Goal: Information Seeking & Learning: Learn about a topic

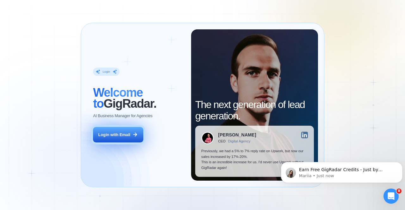
click at [131, 138] on button "Login with Email" at bounding box center [118, 135] width 50 height 16
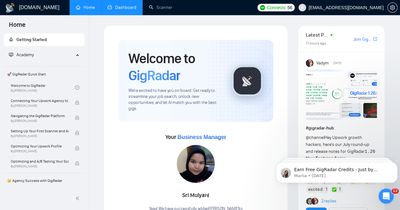
click at [127, 8] on link "Dashboard" at bounding box center [122, 7] width 29 height 5
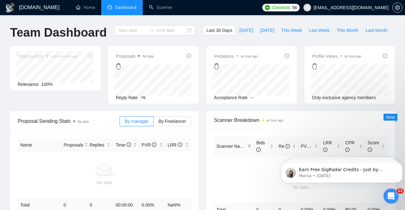
type input "[DATE]"
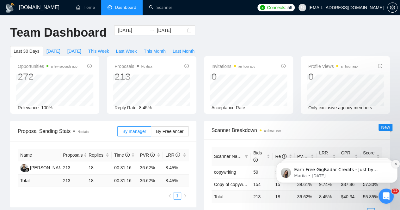
click at [396, 164] on icon "Dismiss notification" at bounding box center [395, 163] width 3 height 3
click at [396, 164] on icon "Dismiss notification" at bounding box center [395, 164] width 3 height 3
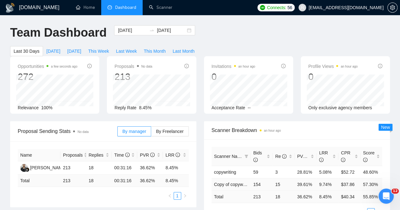
click at [237, 182] on link "Copy of copywriting- alt cover letter" at bounding box center [248, 184] width 69 height 5
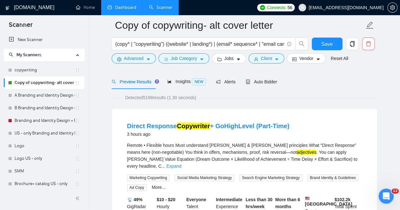
scroll to position [32, 0]
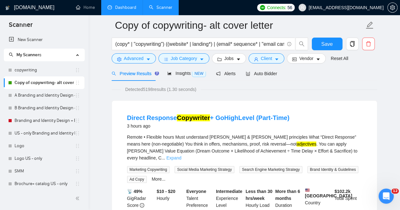
click at [181, 156] on link "Expand" at bounding box center [173, 158] width 15 height 5
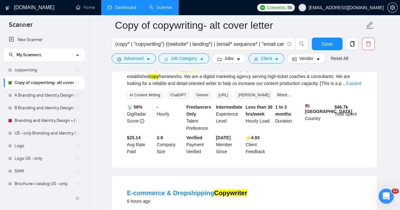
scroll to position [443, 0]
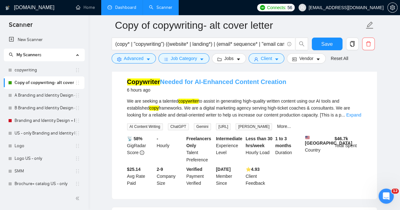
click at [218, 78] on link "Copywriter Needed for AI-Enhanced Content Creation" at bounding box center [206, 81] width 159 height 7
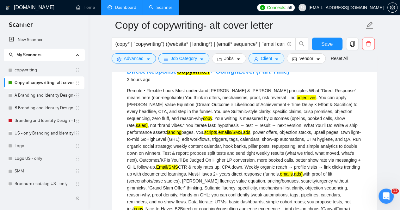
scroll to position [63, 0]
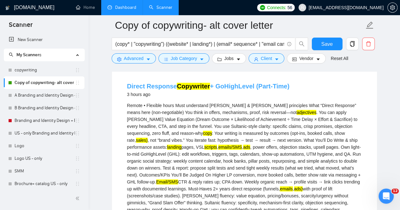
click at [216, 88] on link "Direct Response Copywriter + GoHighLevel (Part-Time)" at bounding box center [208, 86] width 163 height 7
